Goal: Task Accomplishment & Management: Manage account settings

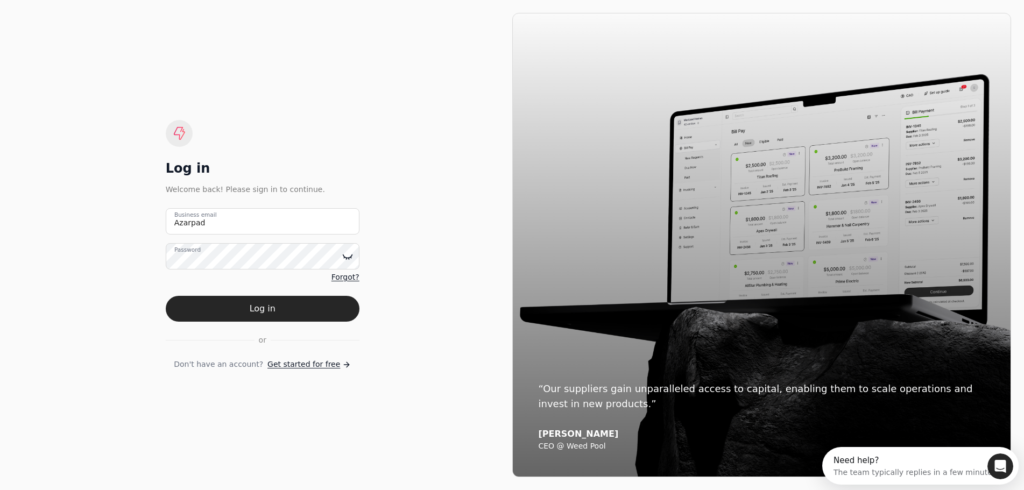
click at [348, 256] on icon at bounding box center [347, 256] width 11 height 11
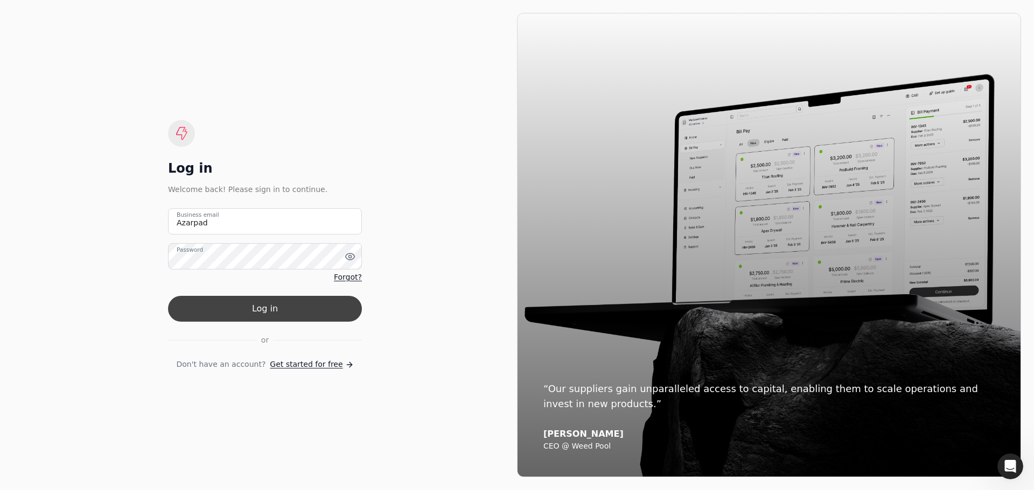
click at [261, 308] on button "Log in" at bounding box center [265, 309] width 194 height 26
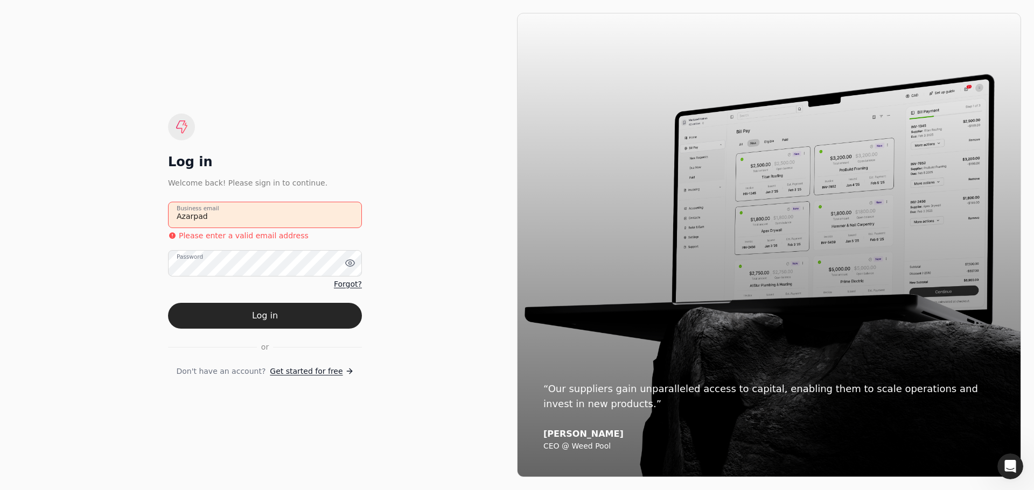
click at [228, 221] on email "Azarpad" at bounding box center [265, 215] width 194 height 26
drag, startPoint x: 212, startPoint y: 217, endPoint x: 160, endPoint y: 219, distance: 52.2
click at [160, 219] on div "Log in Welcome back! Please sign in to continue. Azarpad Business email Please …" at bounding box center [265, 245] width 504 height 465
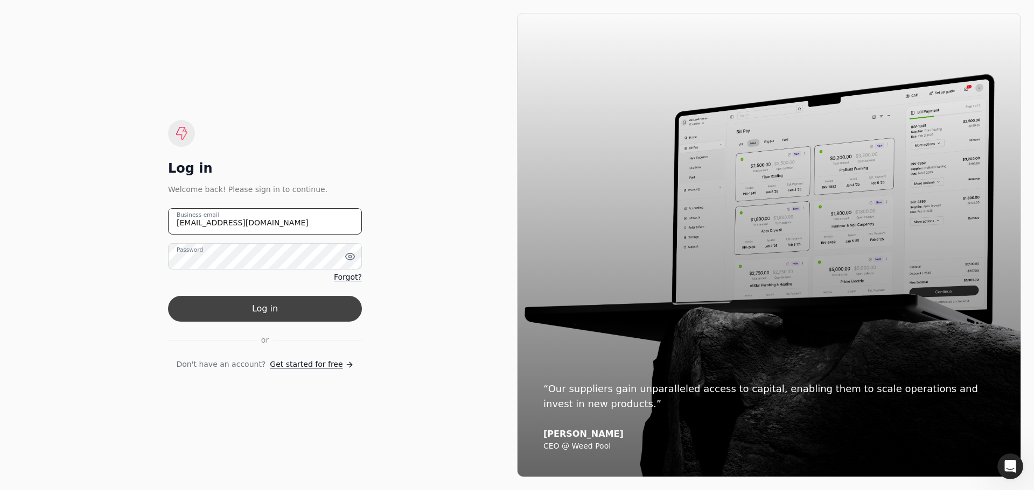
type email "[EMAIL_ADDRESS][DOMAIN_NAME]"
click at [259, 307] on button "Log in" at bounding box center [265, 309] width 194 height 26
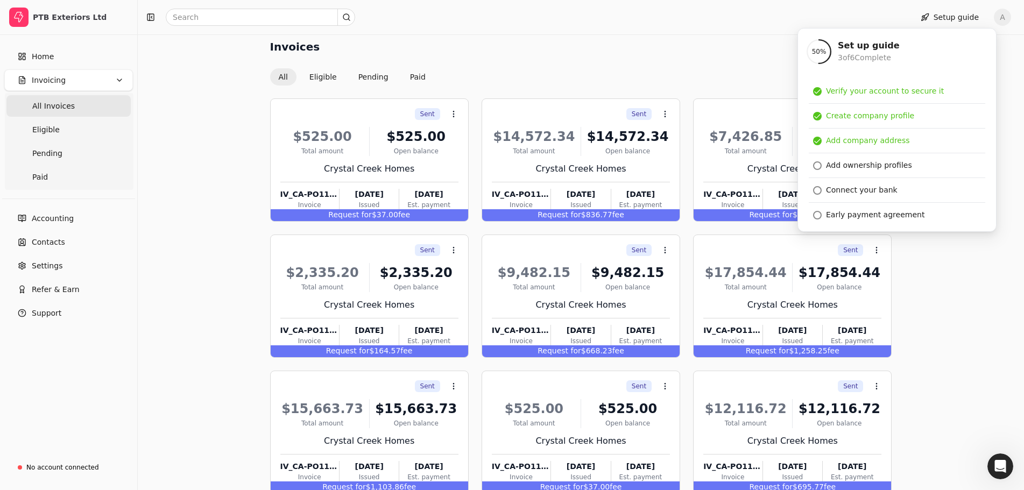
scroll to position [54, 0]
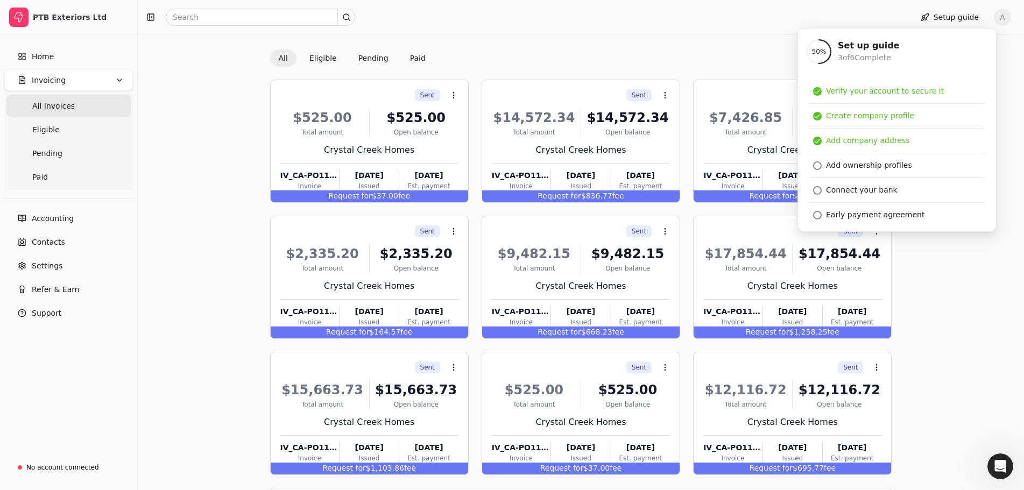
click at [672, 32] on div "Setup guide A" at bounding box center [581, 17] width 887 height 34
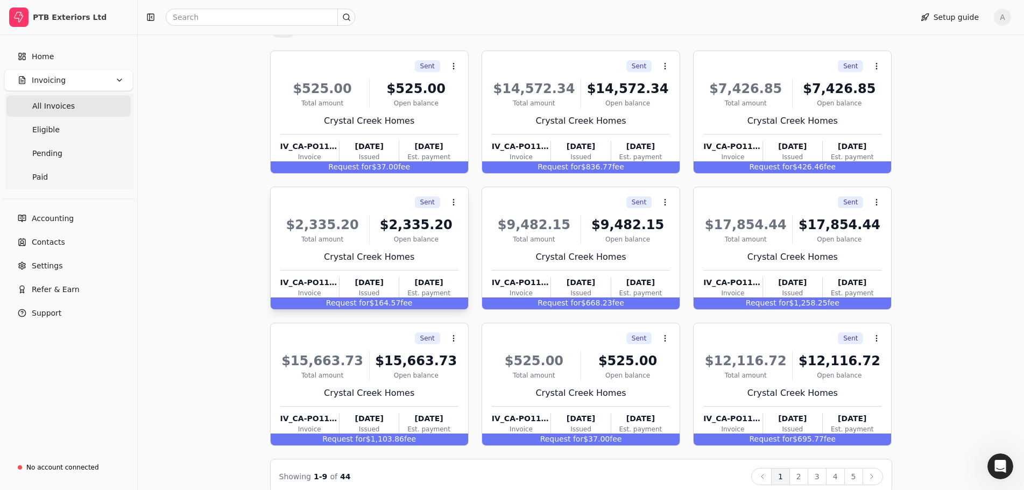
scroll to position [99, 0]
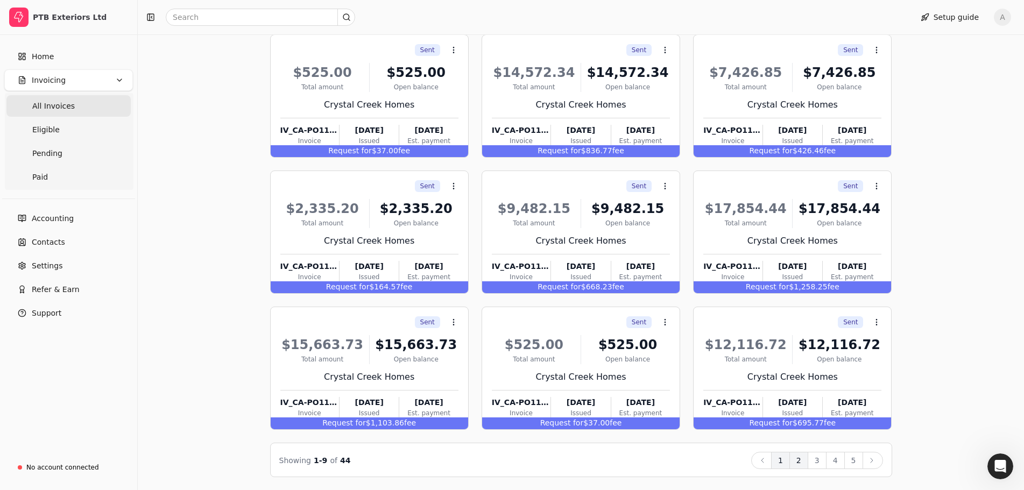
click at [805, 462] on button "2" at bounding box center [799, 460] width 19 height 17
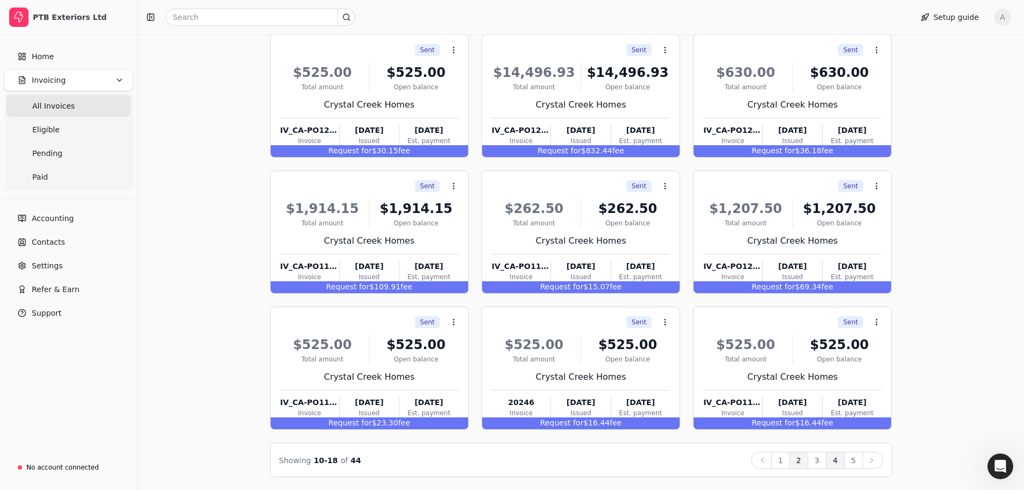
click at [835, 463] on button "4" at bounding box center [835, 460] width 19 height 17
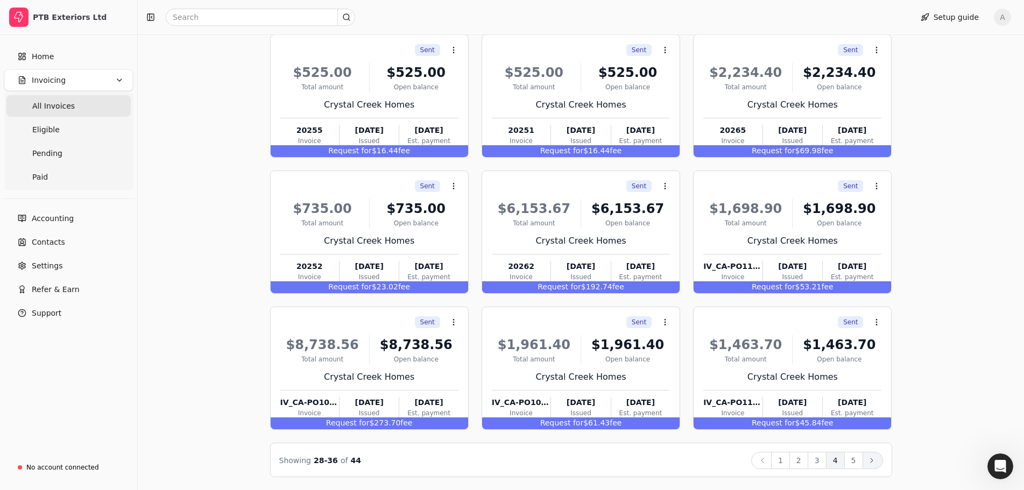
click at [873, 458] on icon at bounding box center [872, 460] width 9 height 9
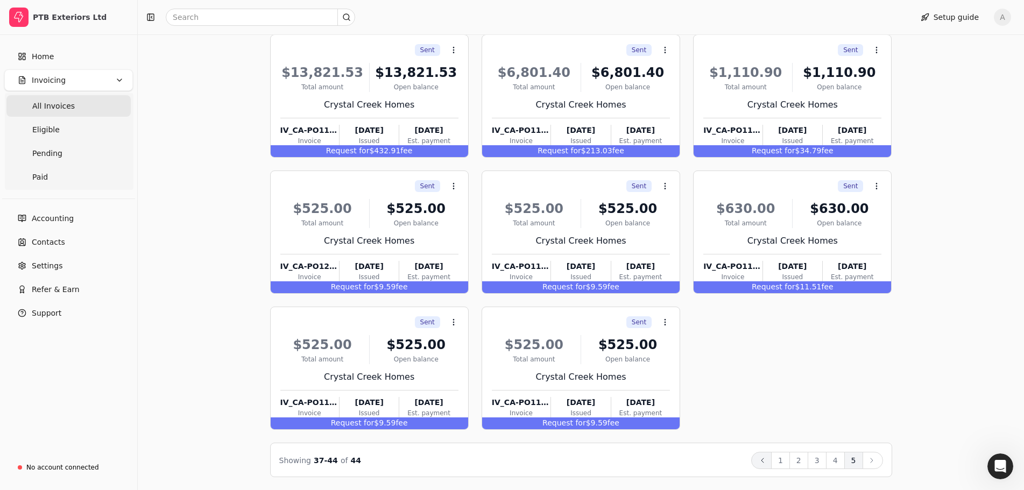
click at [767, 462] on icon at bounding box center [762, 460] width 9 height 9
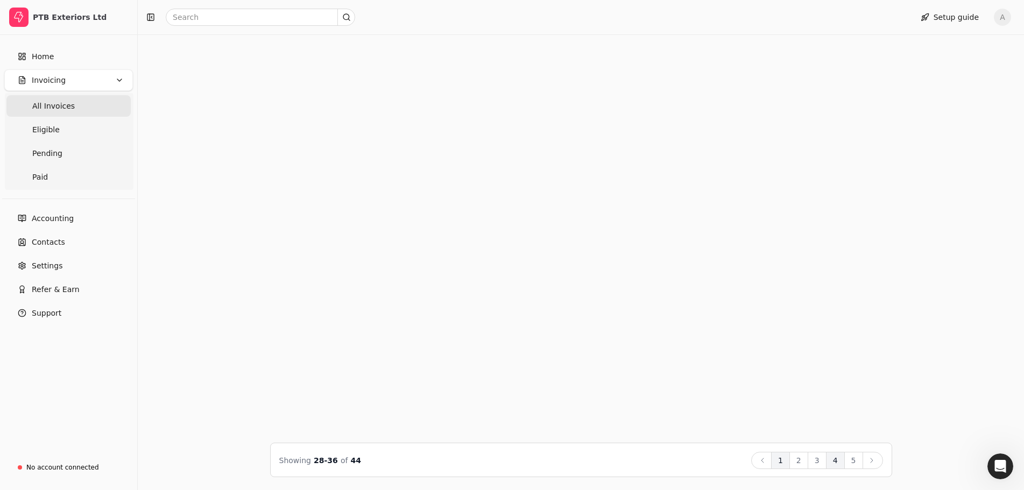
click at [780, 461] on button "1" at bounding box center [780, 460] width 19 height 17
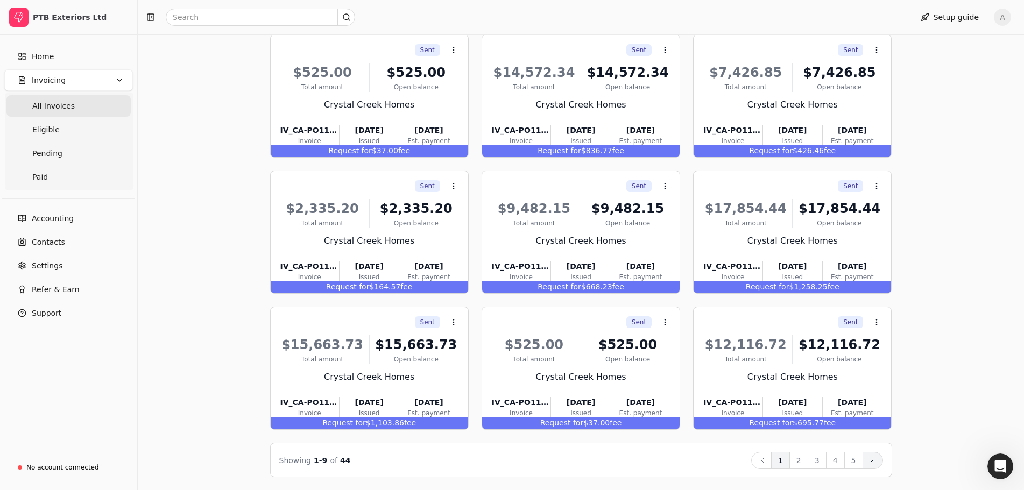
click at [876, 460] on icon at bounding box center [872, 460] width 9 height 9
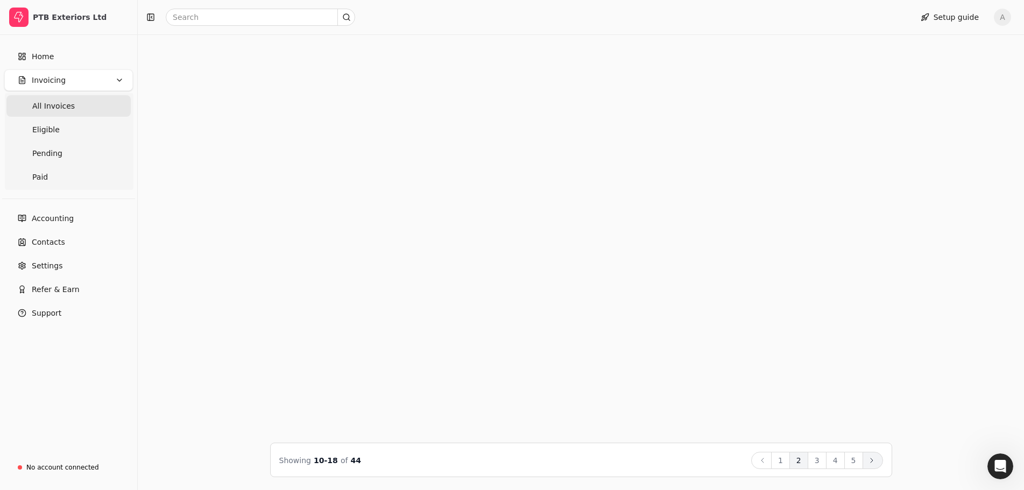
click at [876, 460] on icon at bounding box center [872, 460] width 9 height 9
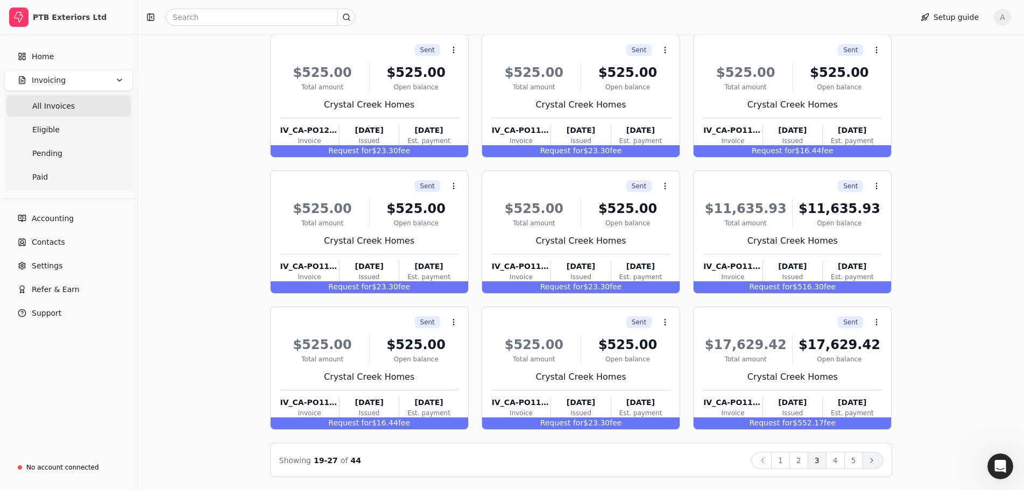
click at [876, 459] on icon at bounding box center [872, 460] width 9 height 9
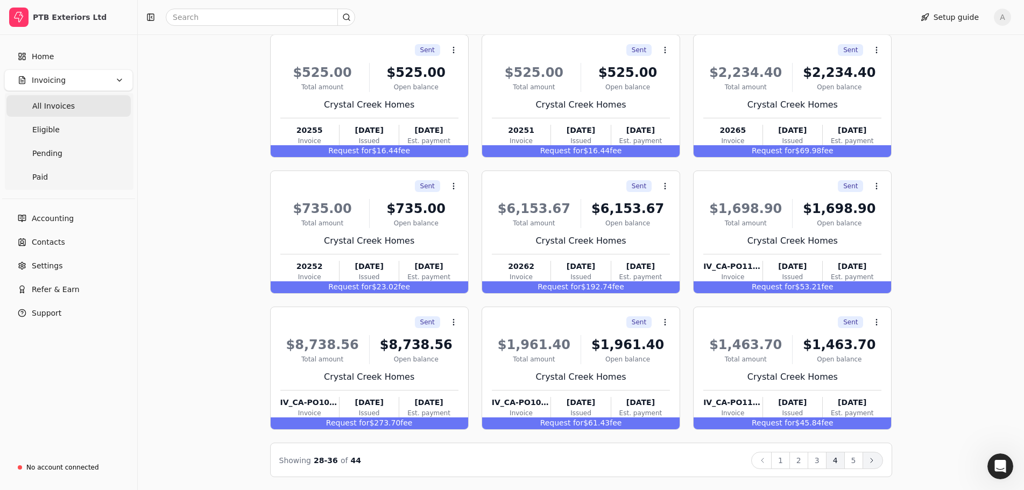
click at [876, 459] on icon at bounding box center [872, 460] width 9 height 9
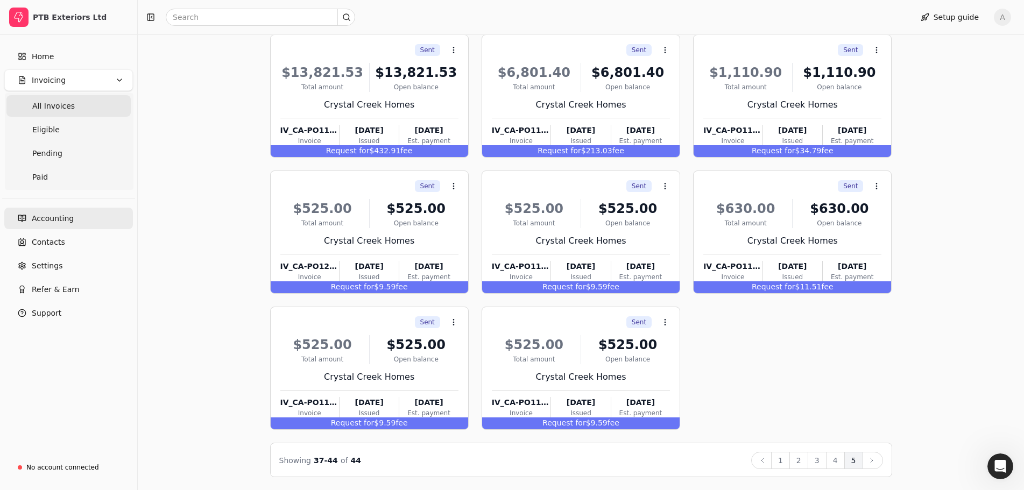
click at [58, 215] on span "Accounting" at bounding box center [53, 218] width 42 height 11
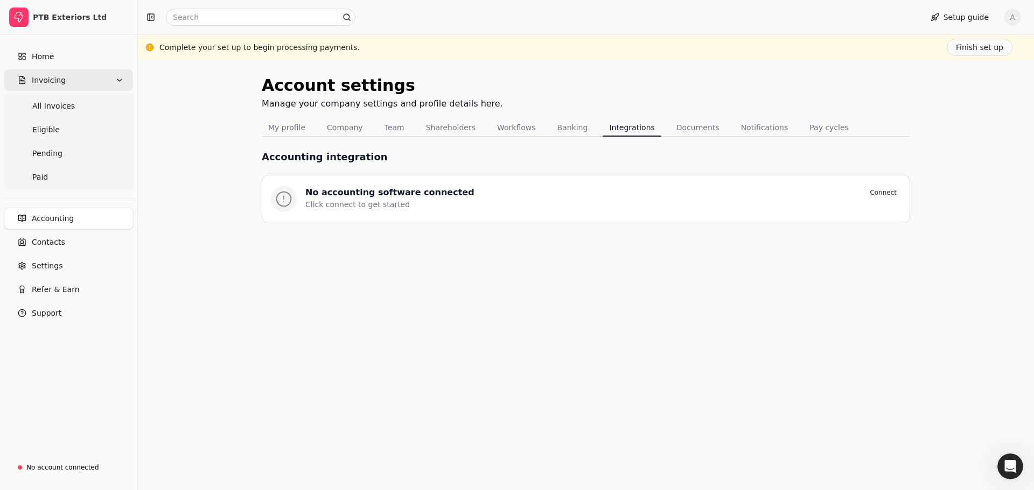
click at [124, 80] on button "Invoicing" at bounding box center [68, 80] width 129 height 22
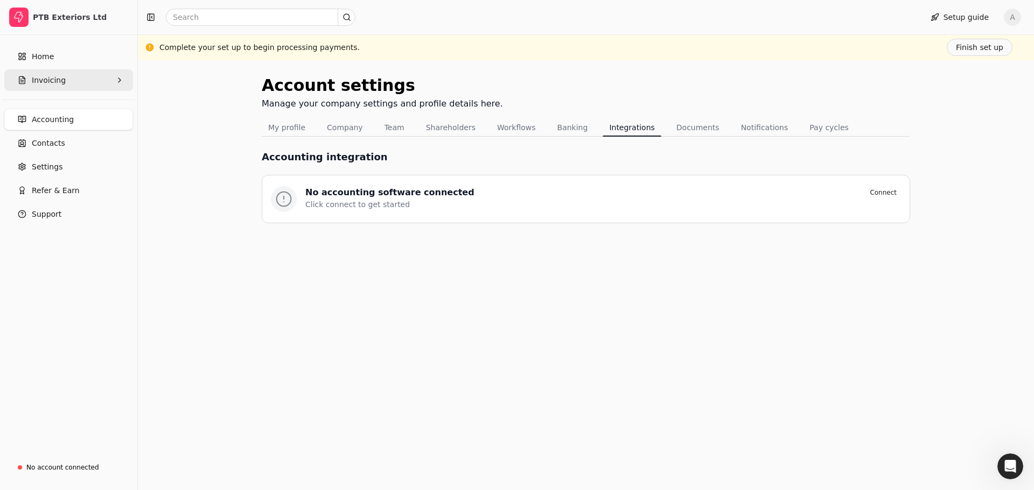
click at [40, 78] on span "Invoicing" at bounding box center [49, 80] width 34 height 11
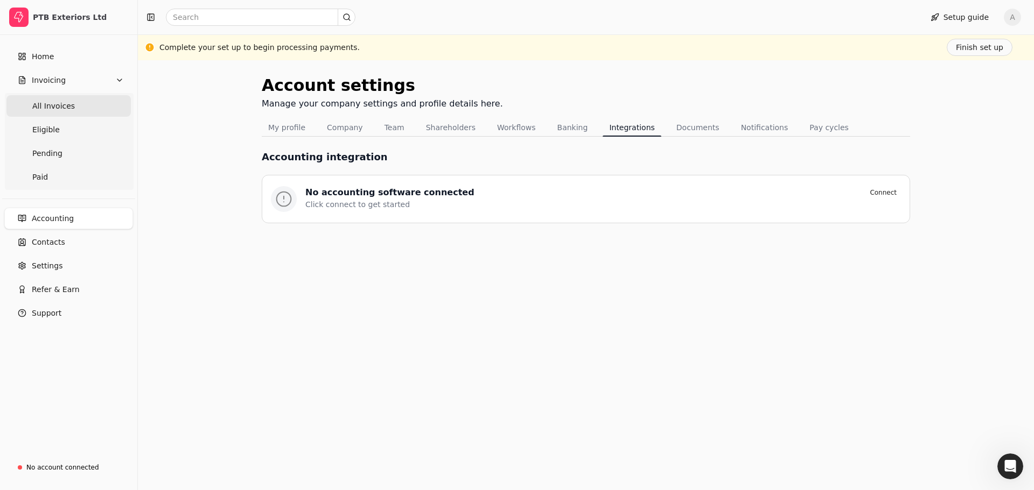
click at [45, 106] on span "All Invoices" at bounding box center [53, 106] width 43 height 11
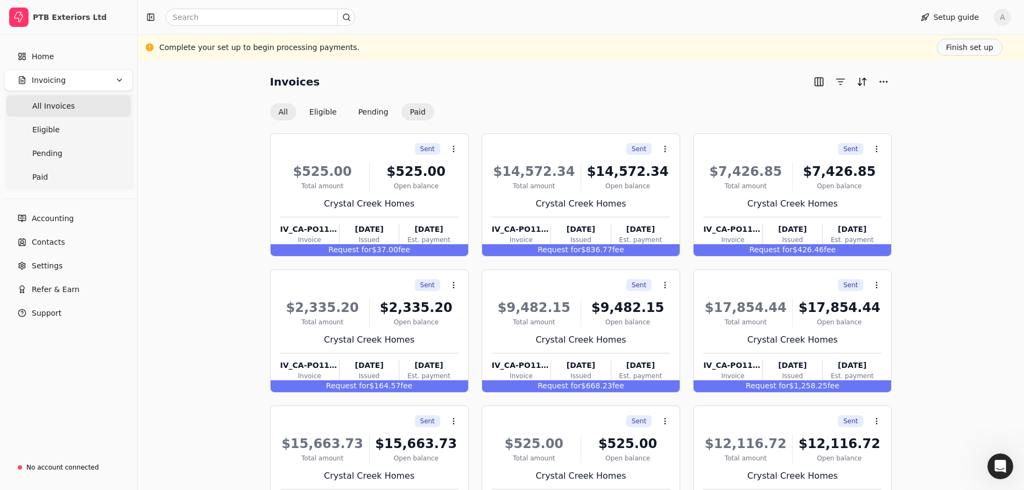
click at [411, 111] on button "Paid" at bounding box center [418, 111] width 33 height 17
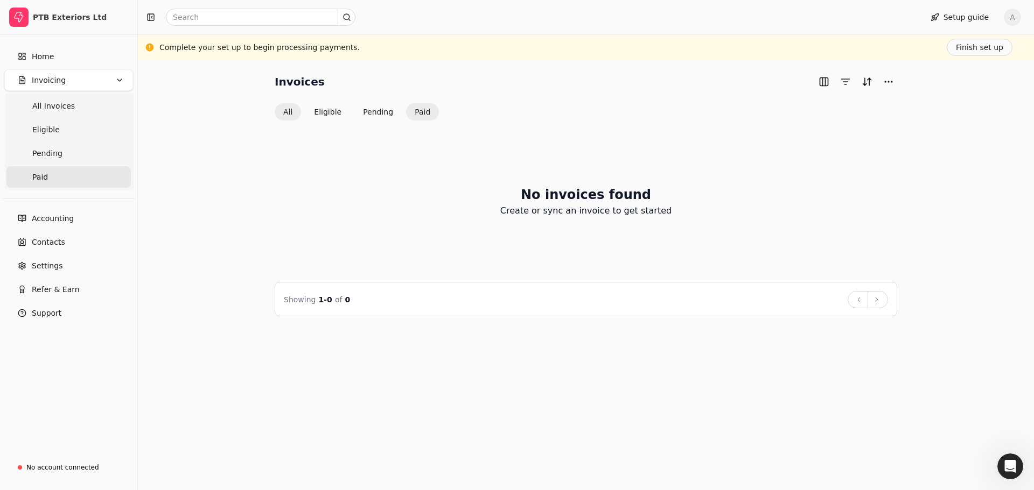
click at [282, 113] on button "All" at bounding box center [288, 111] width 26 height 17
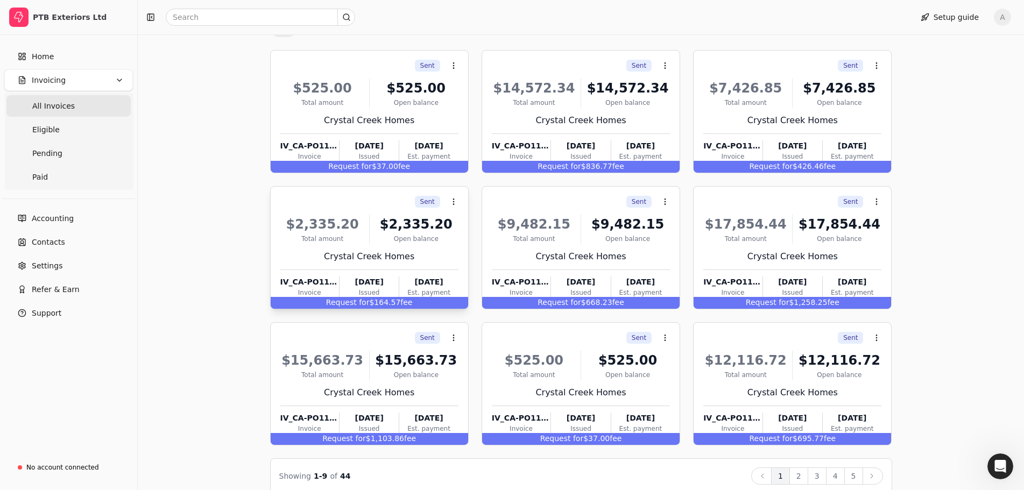
scroll to position [99, 0]
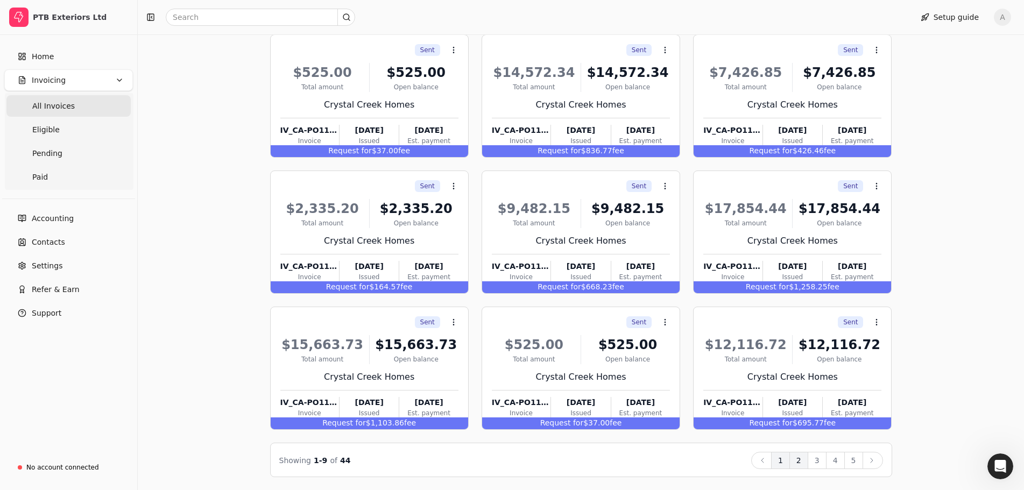
click at [802, 463] on button "2" at bounding box center [799, 460] width 19 height 17
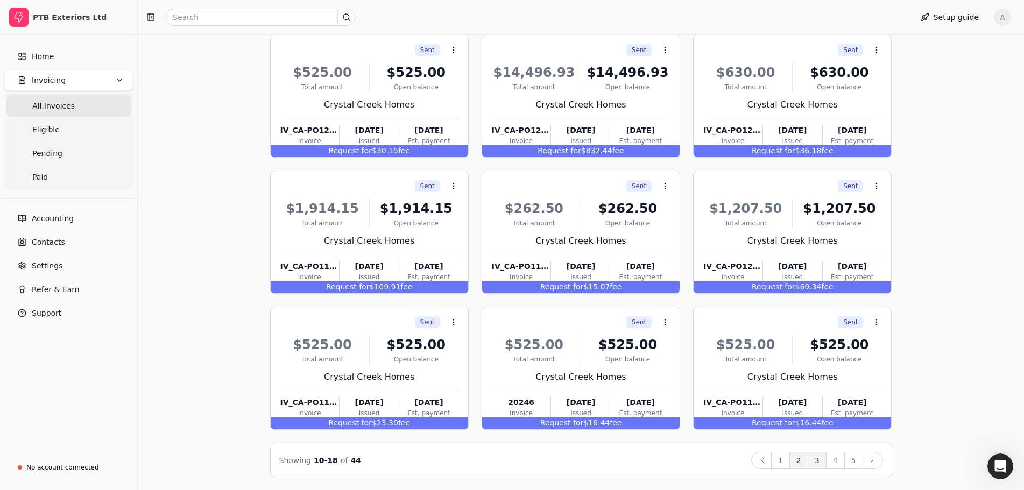
click at [820, 461] on button "3" at bounding box center [817, 460] width 19 height 17
click at [835, 460] on button "4" at bounding box center [835, 460] width 19 height 17
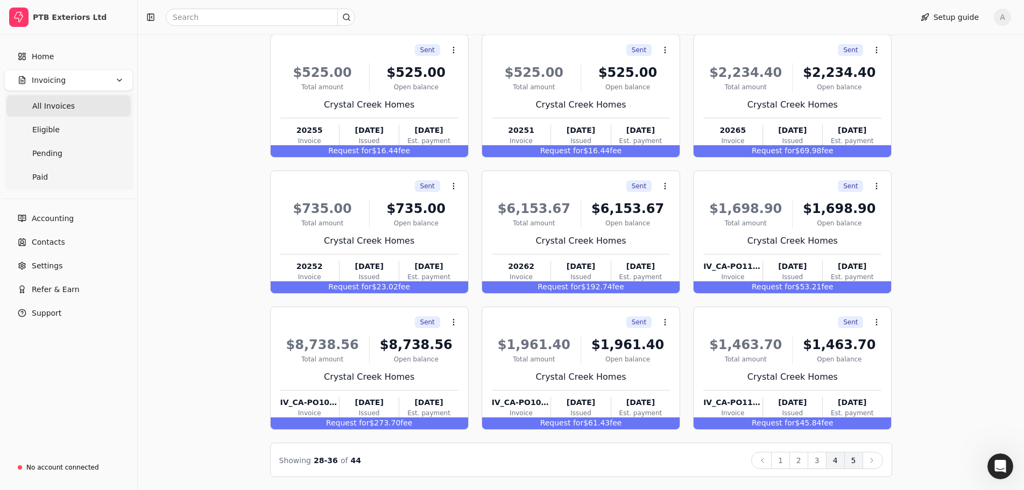
click at [850, 462] on button "5" at bounding box center [854, 460] width 19 height 17
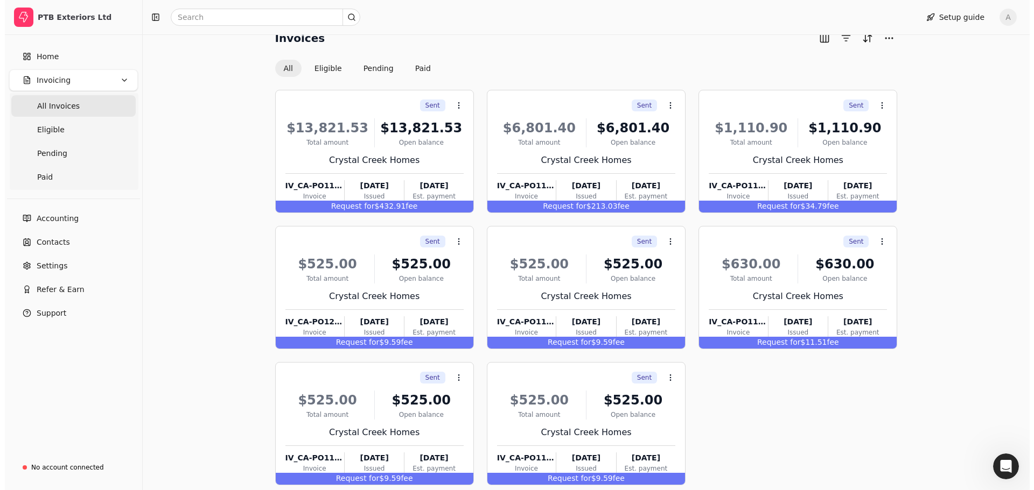
scroll to position [0, 0]
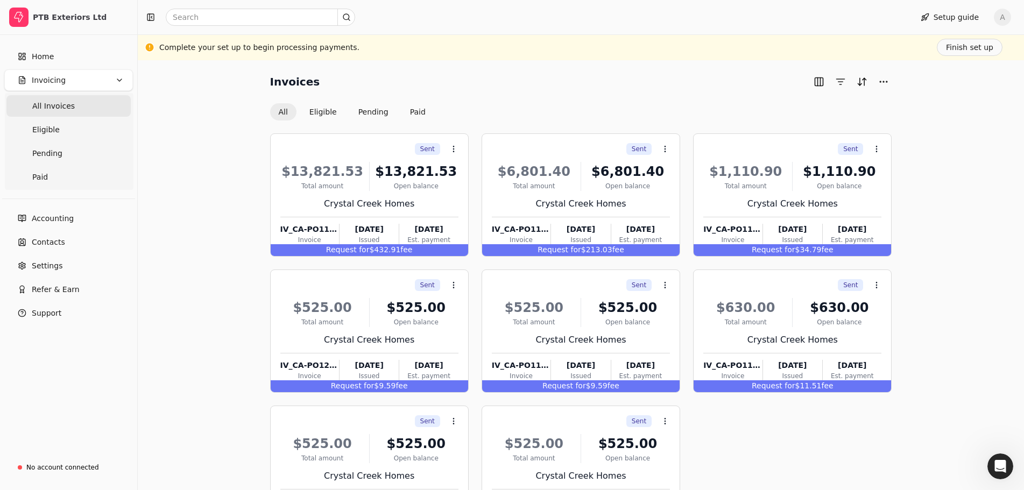
click at [1010, 13] on span "A" at bounding box center [1002, 17] width 17 height 17
click at [943, 85] on span "Sign Out" at bounding box center [938, 90] width 32 height 11
